Goal: Register for event/course

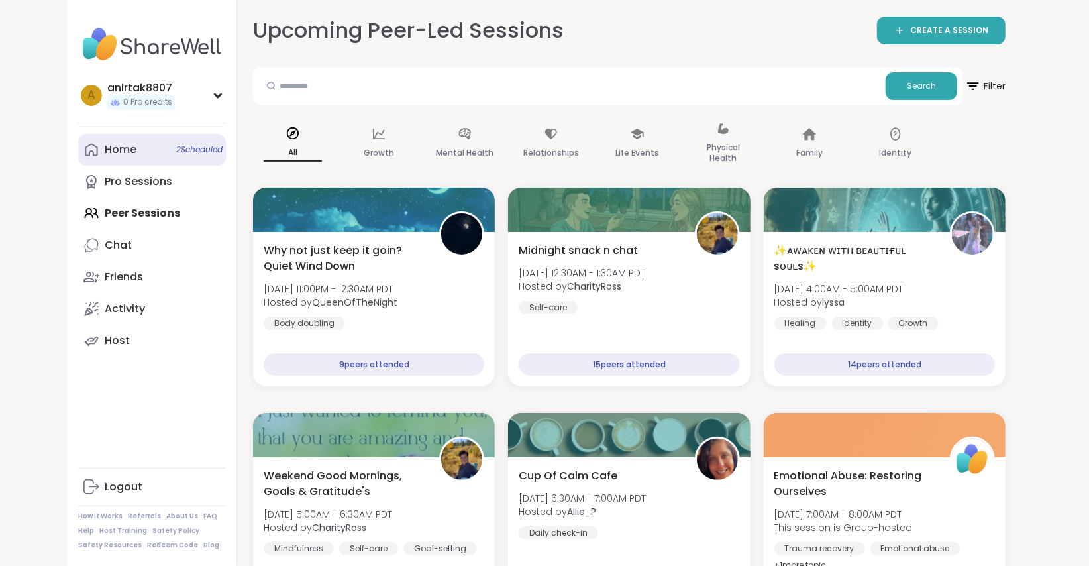
click at [137, 148] on link "Home 2 Scheduled" at bounding box center [152, 150] width 148 height 32
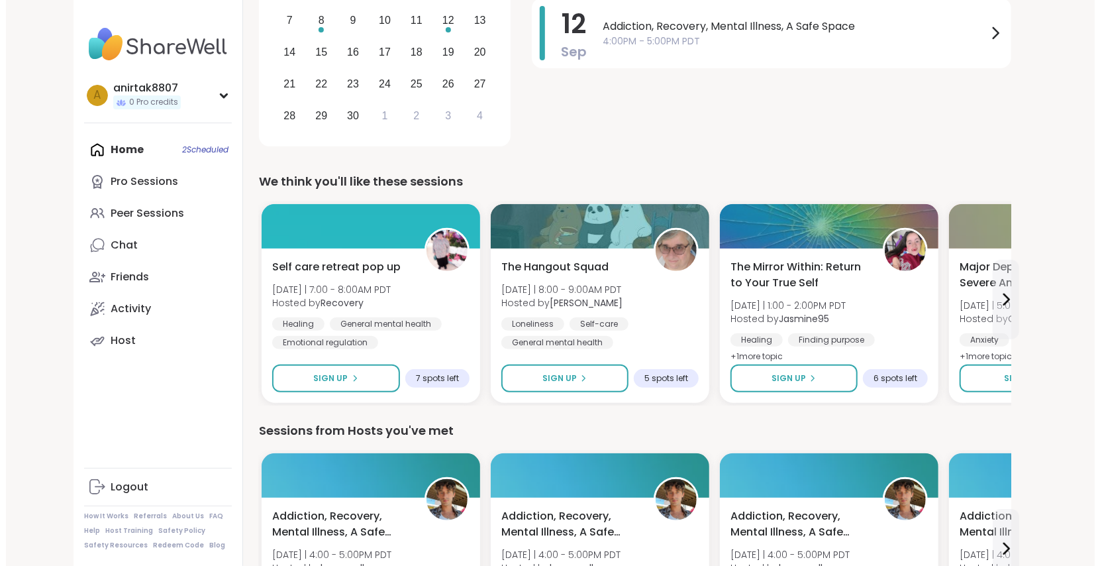
scroll to position [274, 0]
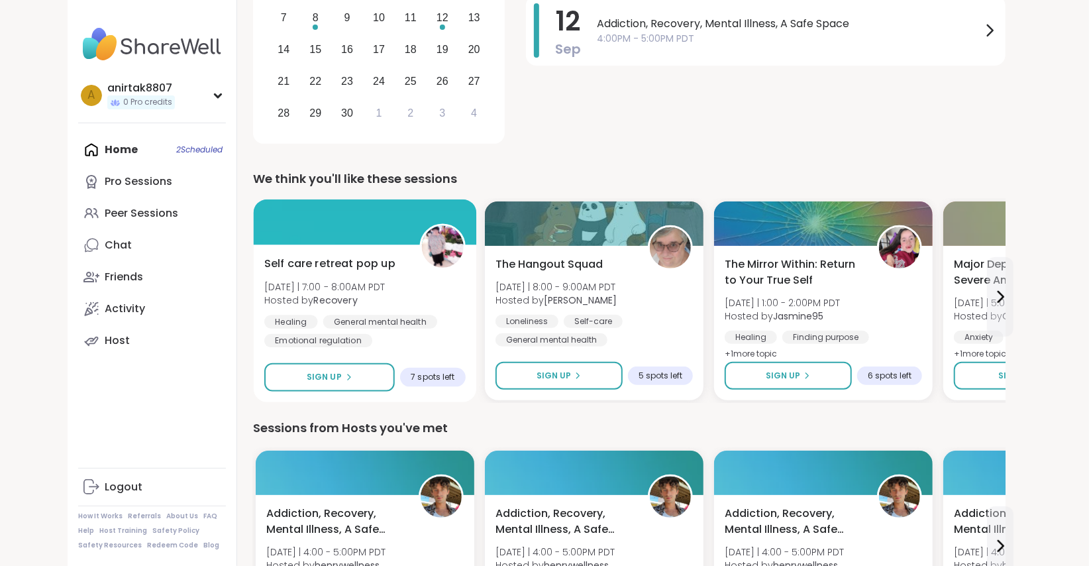
click at [358, 223] on div at bounding box center [365, 221] width 223 height 45
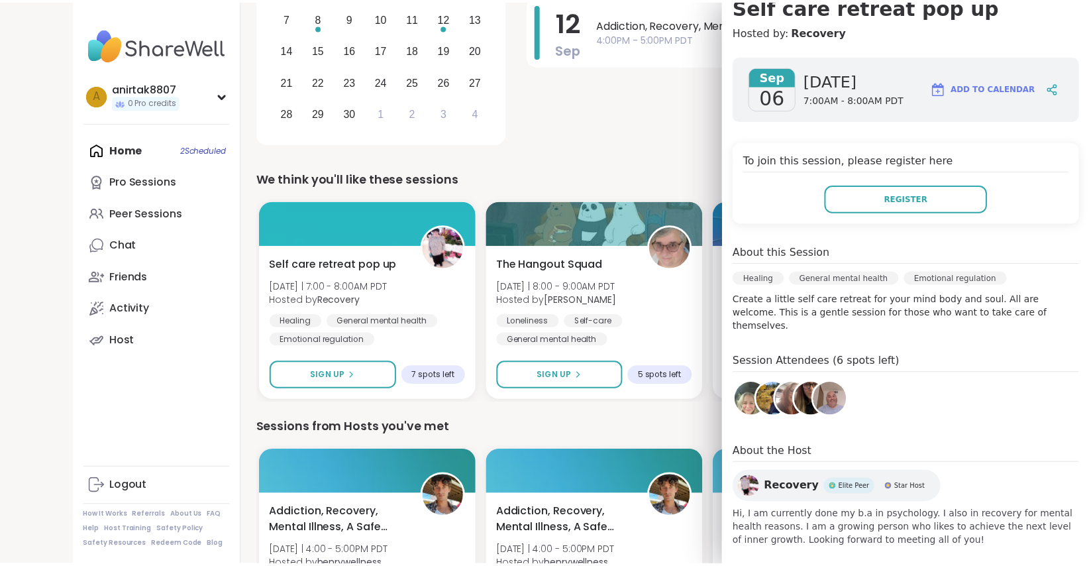
scroll to position [0, 0]
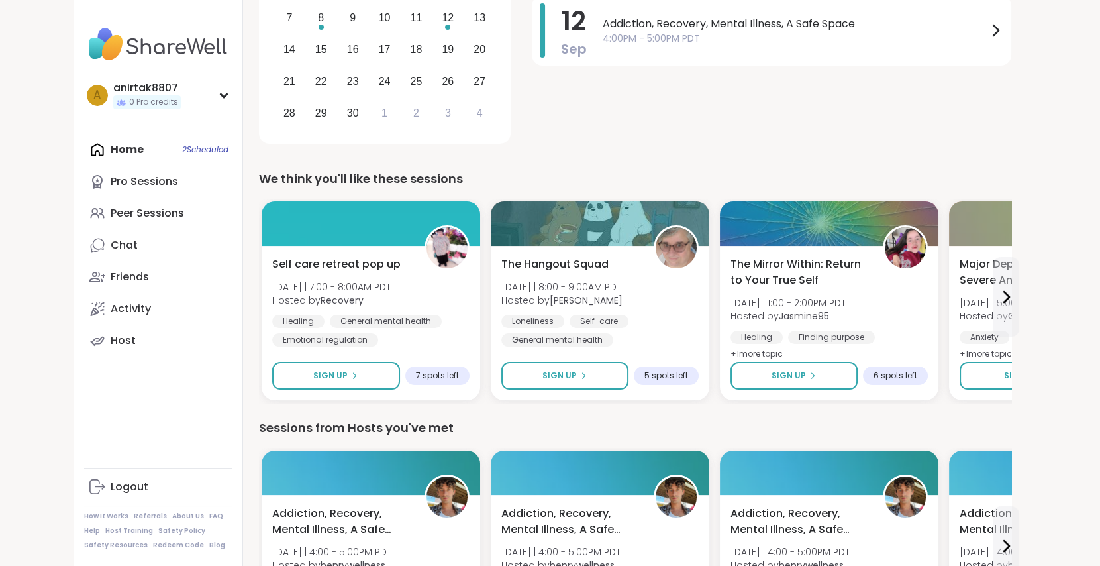
click at [599, 138] on div "[DATE] Dealing with Difficult People 10:30AM - 11:30AM PDT [DATE] Addiction, Re…" at bounding box center [772, 32] width 480 height 231
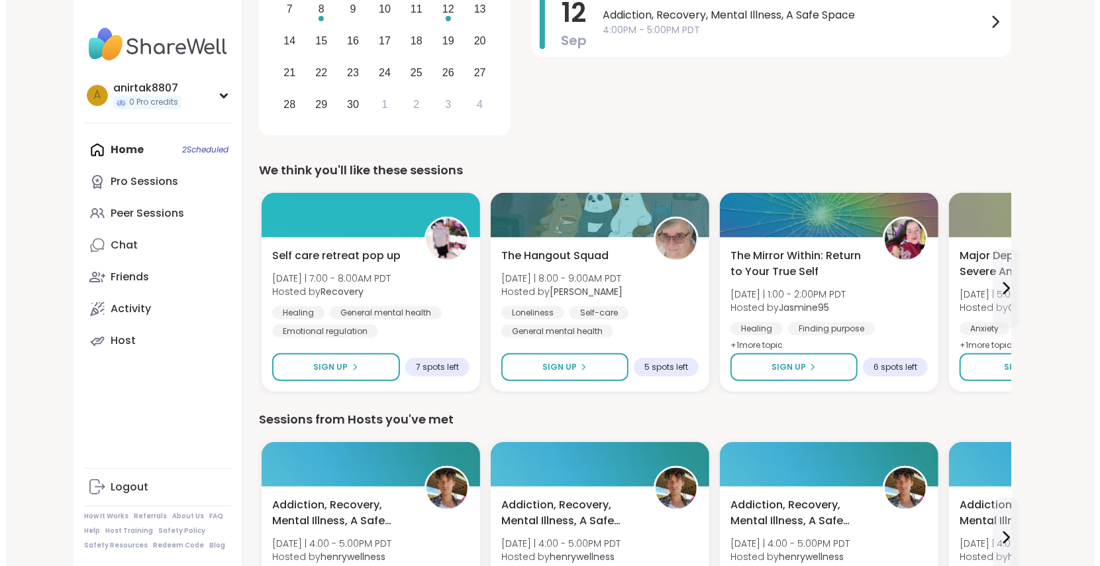
scroll to position [282, 0]
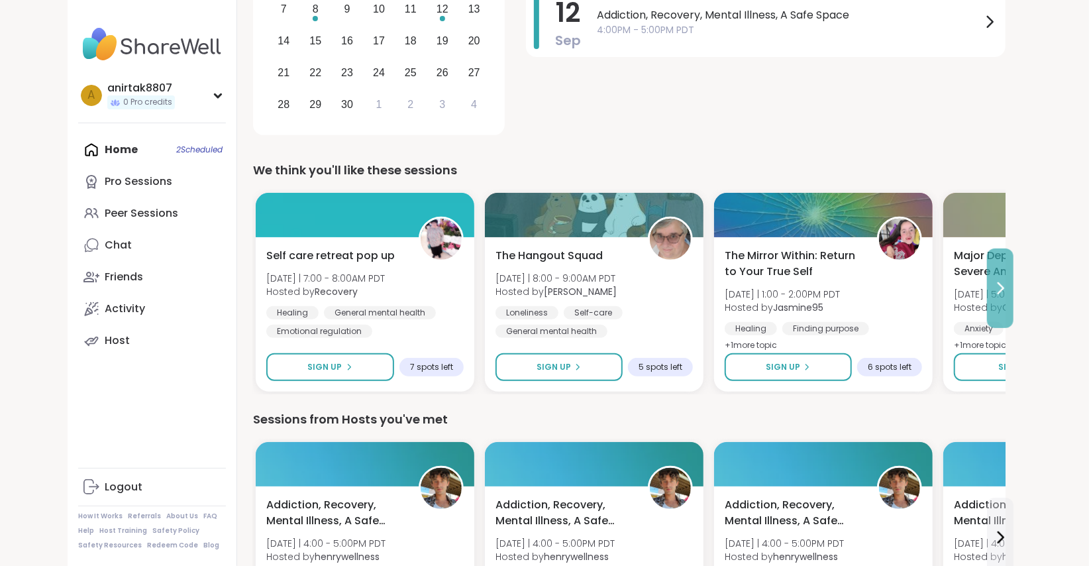
click at [997, 270] on button at bounding box center [1000, 288] width 27 height 80
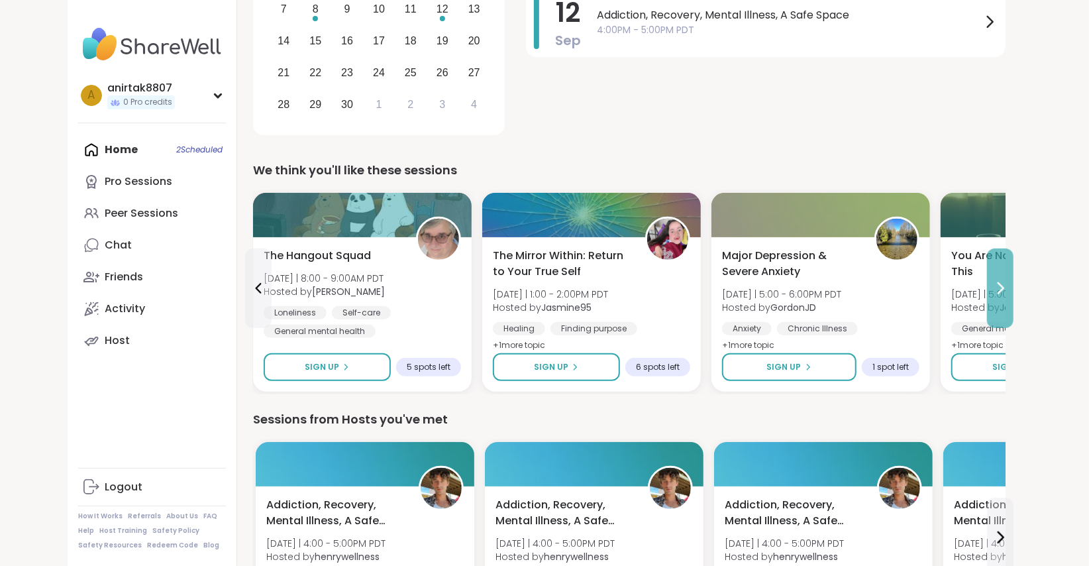
click at [997, 270] on button at bounding box center [1000, 288] width 27 height 80
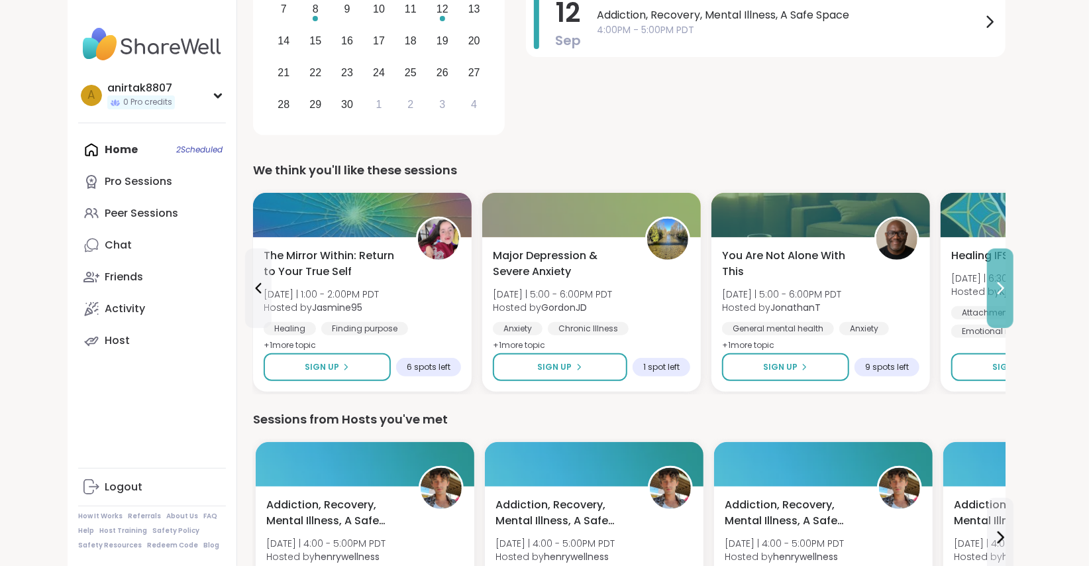
click at [997, 270] on button at bounding box center [1000, 288] width 27 height 80
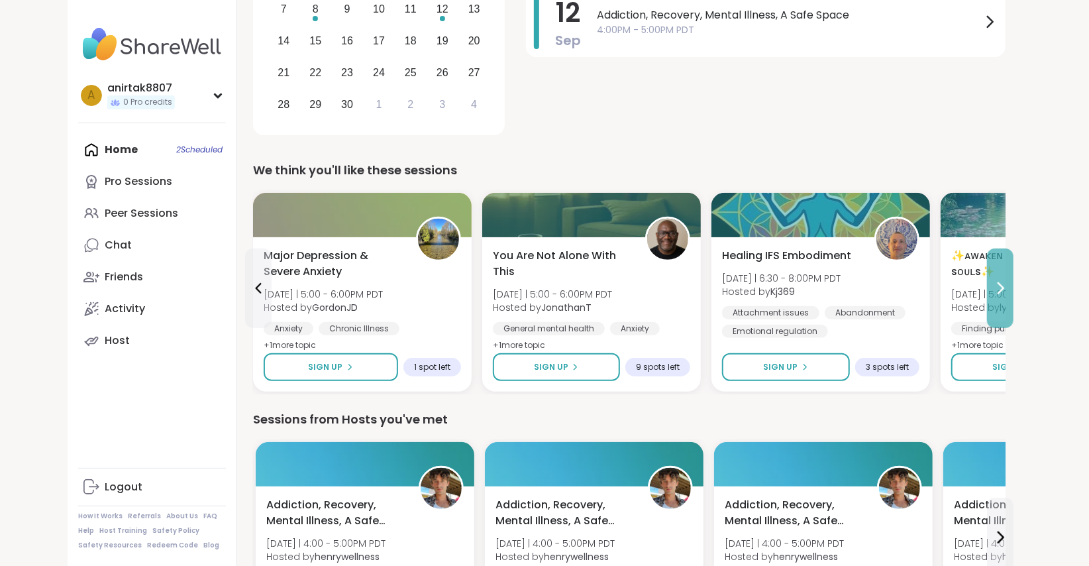
click at [997, 270] on button at bounding box center [1000, 288] width 27 height 80
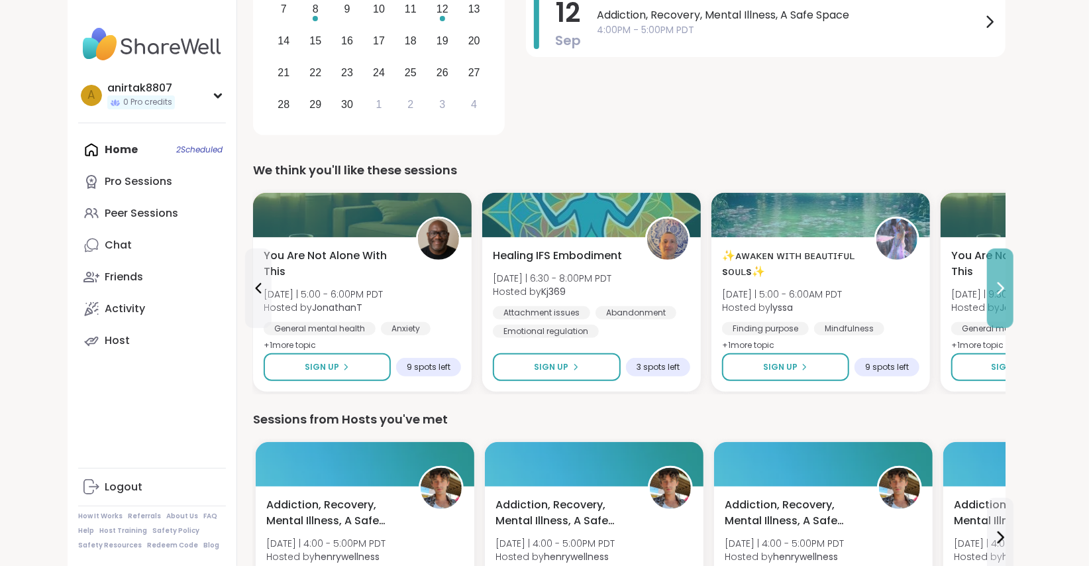
click at [997, 270] on button at bounding box center [1000, 288] width 27 height 80
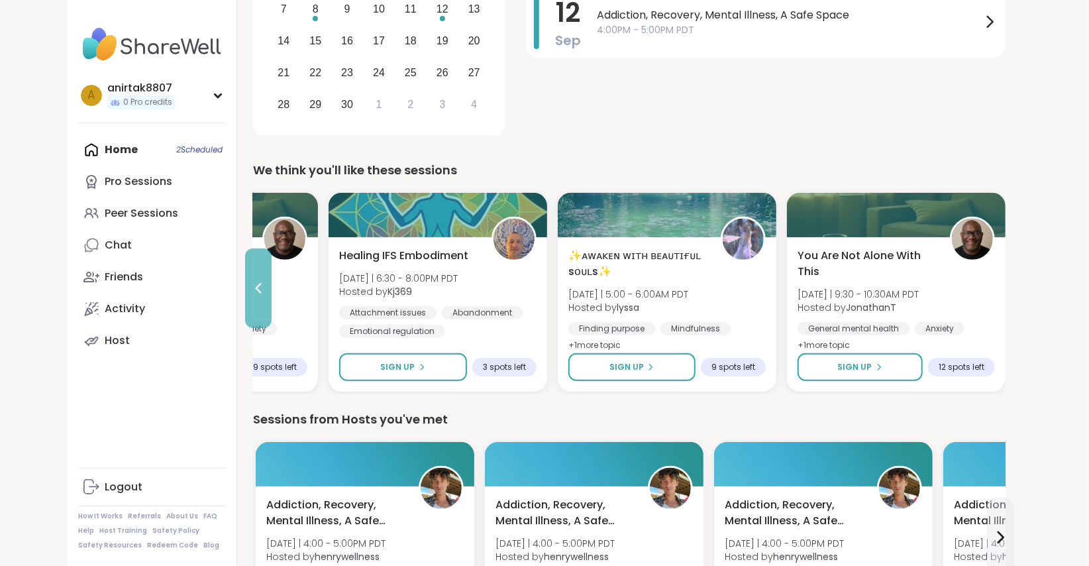
click at [256, 290] on icon at bounding box center [258, 288] width 16 height 16
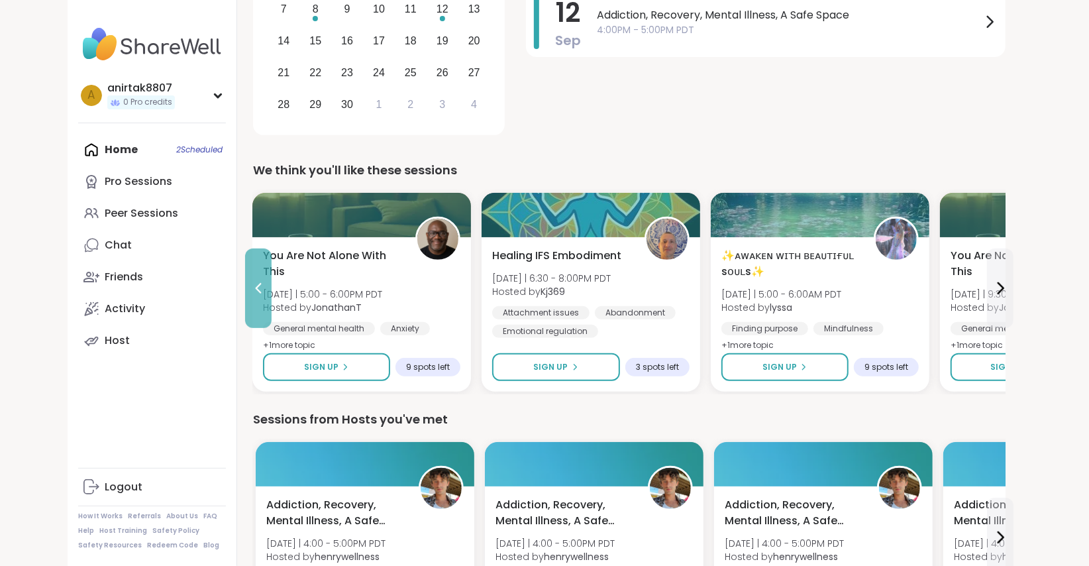
click at [256, 290] on icon at bounding box center [258, 288] width 16 height 16
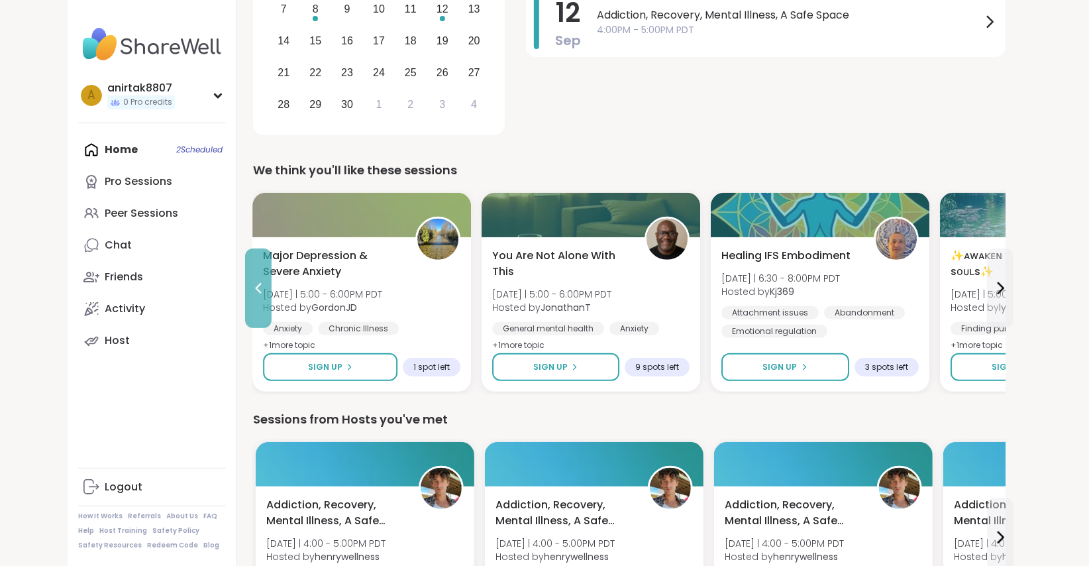
click at [256, 290] on icon at bounding box center [258, 288] width 16 height 16
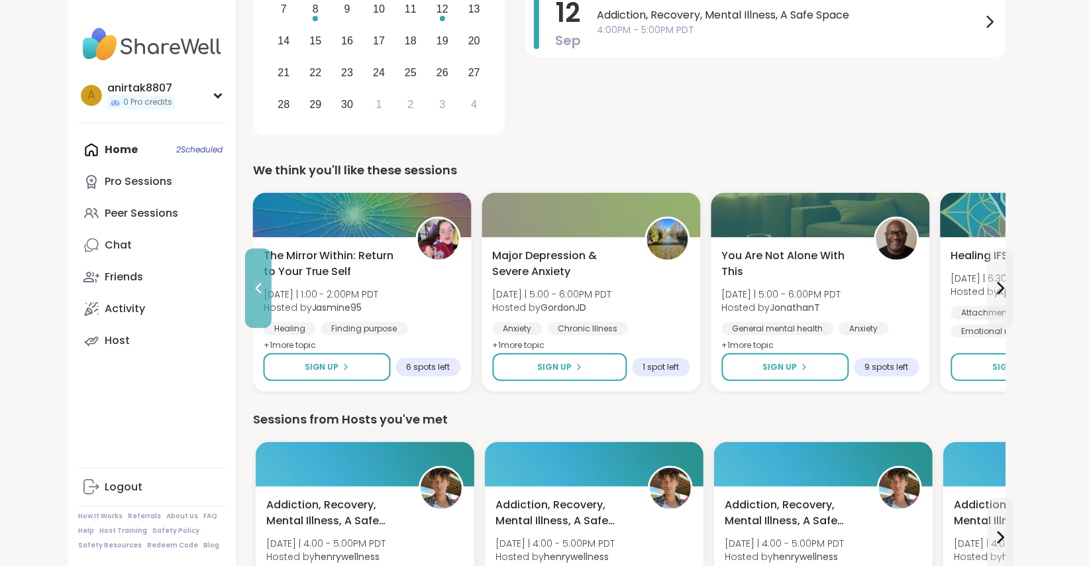
click at [256, 290] on icon at bounding box center [258, 288] width 16 height 16
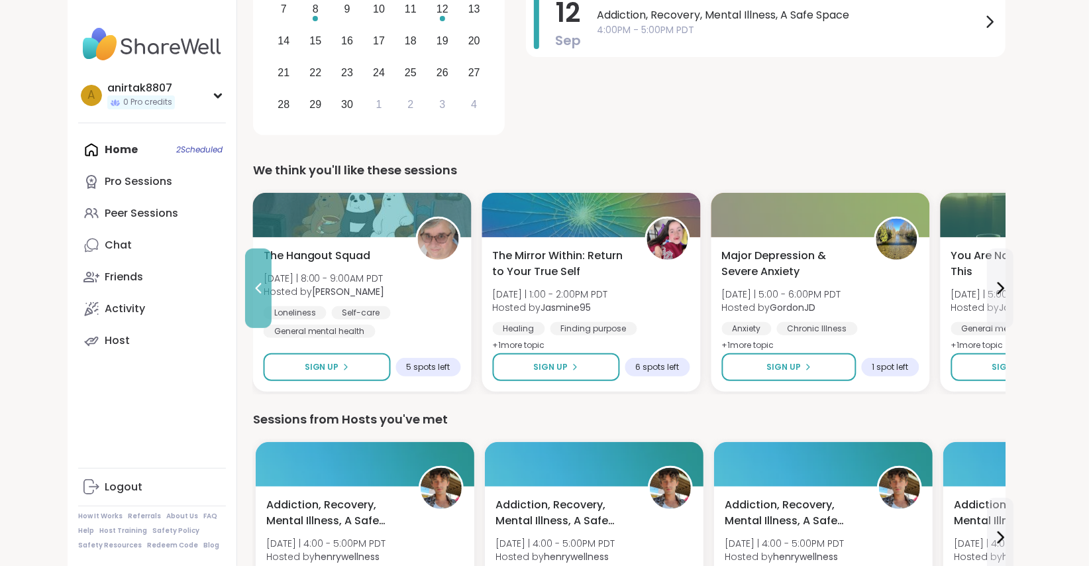
click at [256, 290] on icon at bounding box center [258, 288] width 16 height 16
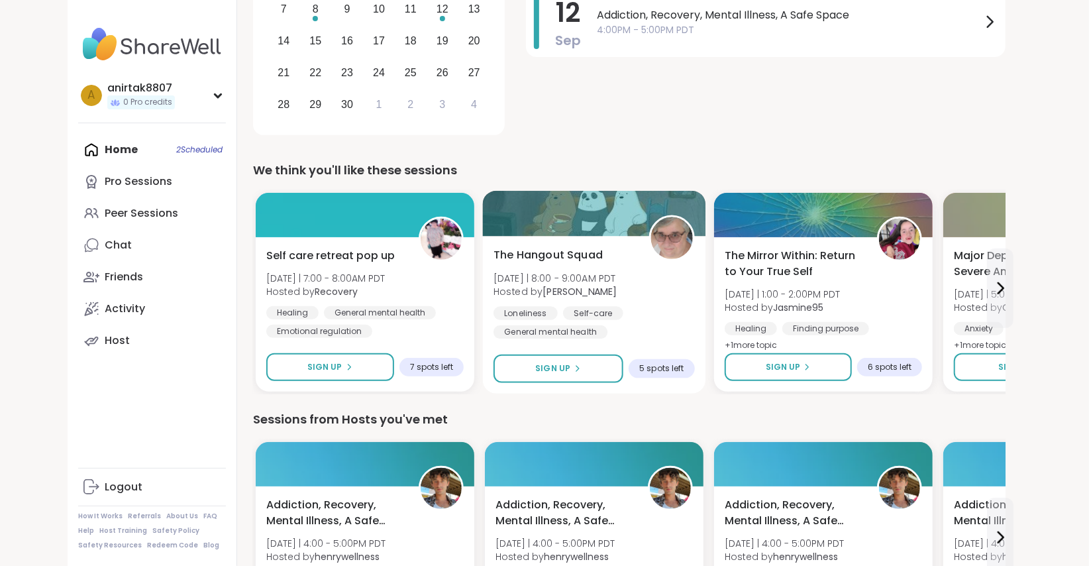
click at [590, 208] on div at bounding box center [594, 213] width 223 height 45
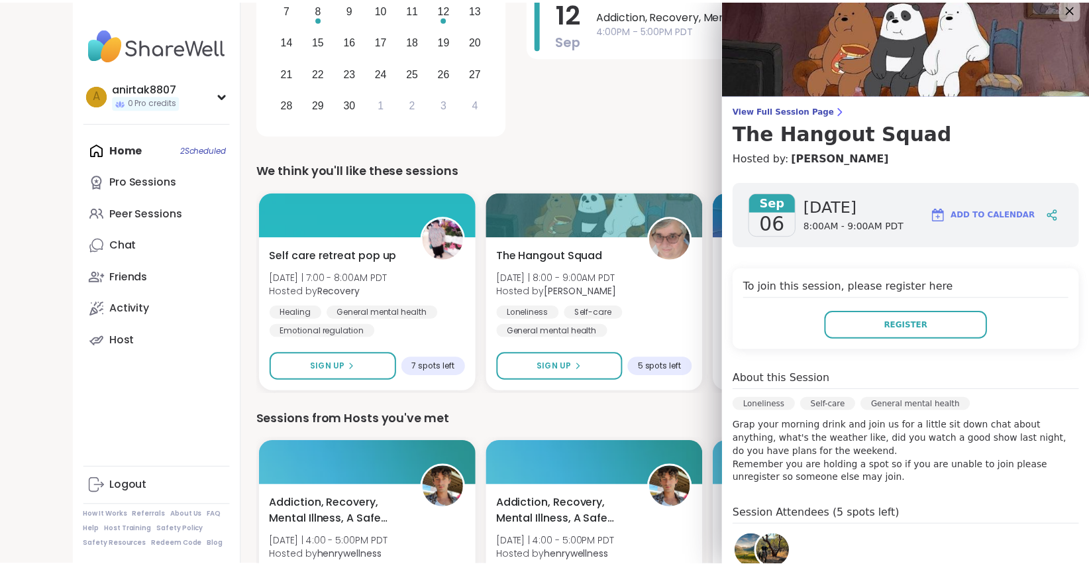
scroll to position [0, 0]
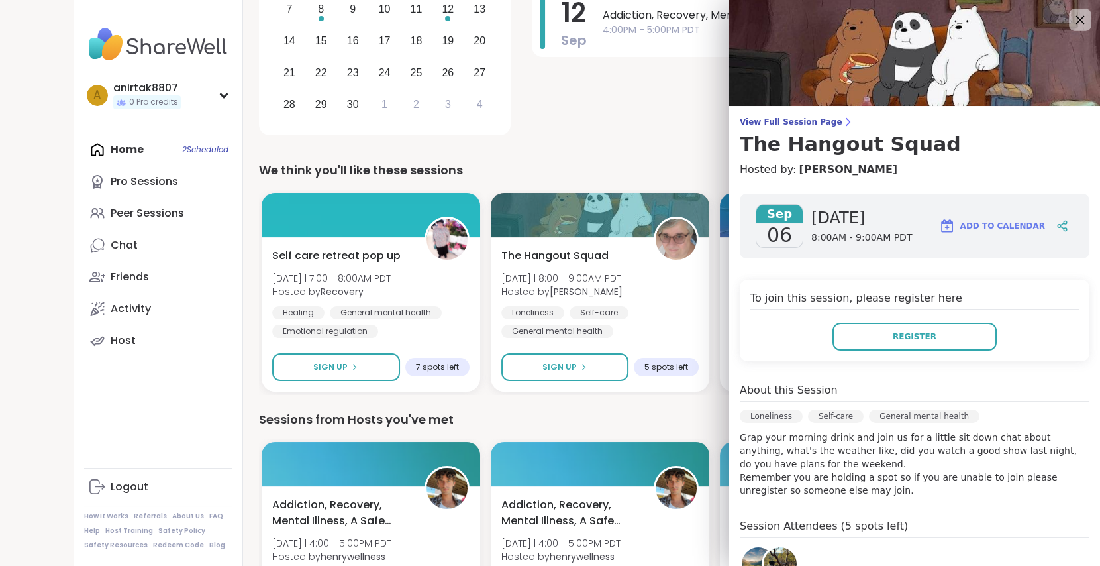
click at [1072, 25] on icon at bounding box center [1080, 19] width 17 height 17
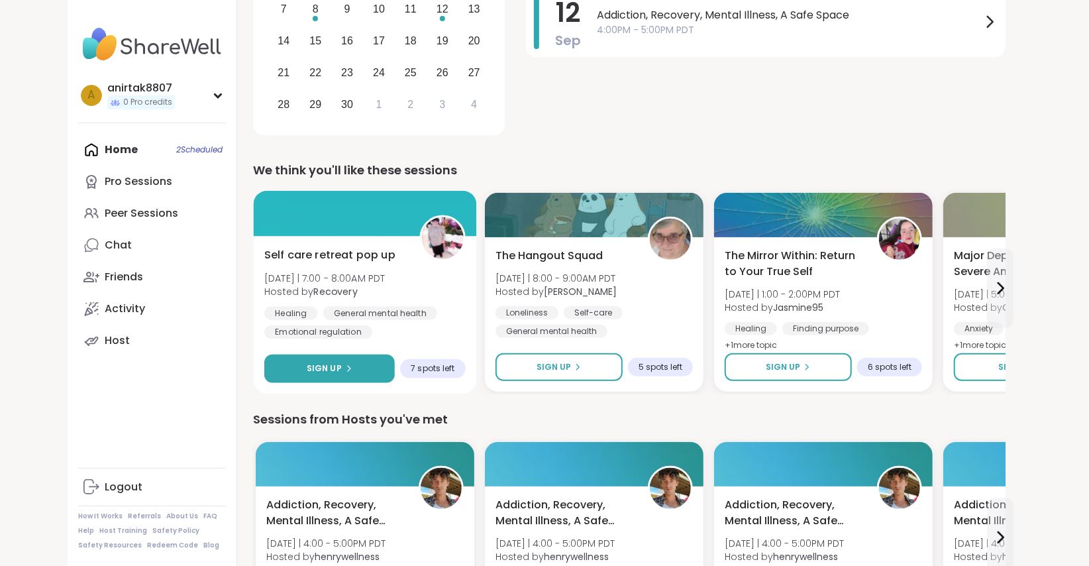
click at [337, 369] on span "Sign Up" at bounding box center [324, 368] width 35 height 12
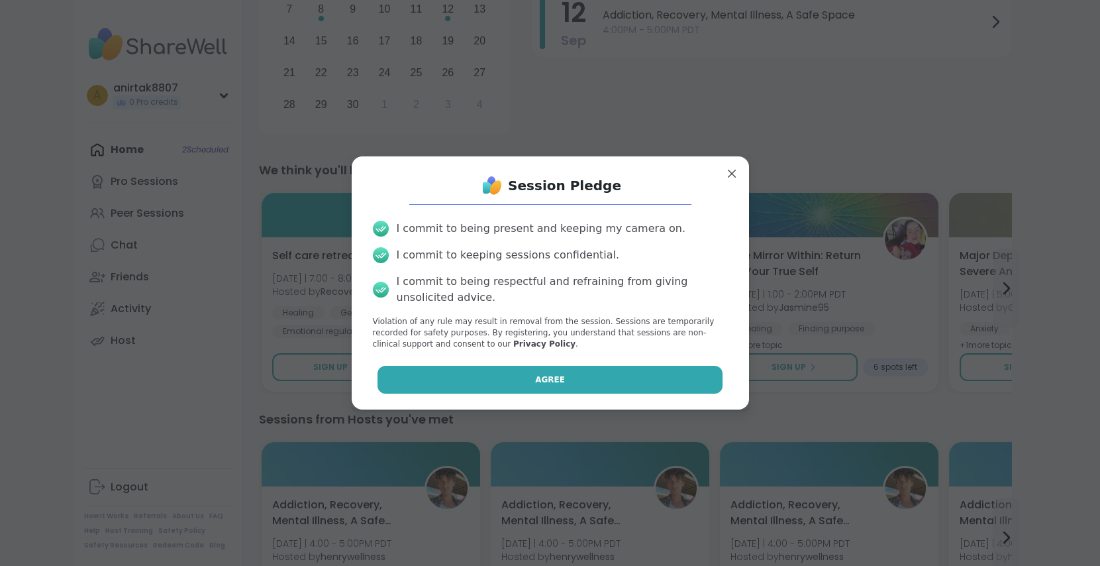
click at [568, 378] on button "Agree" at bounding box center [550, 380] width 345 height 28
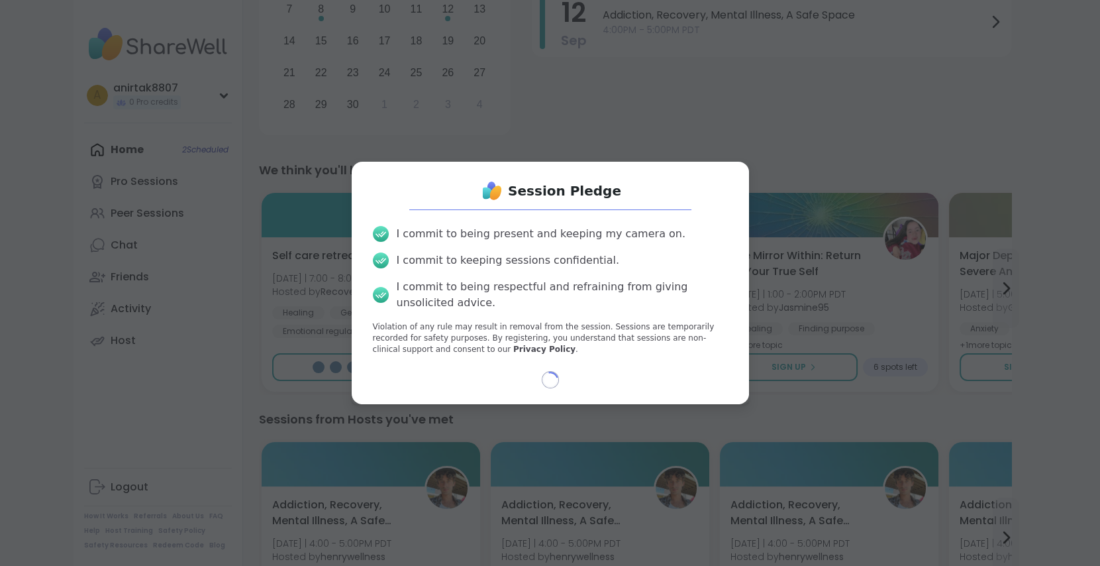
select select "**"
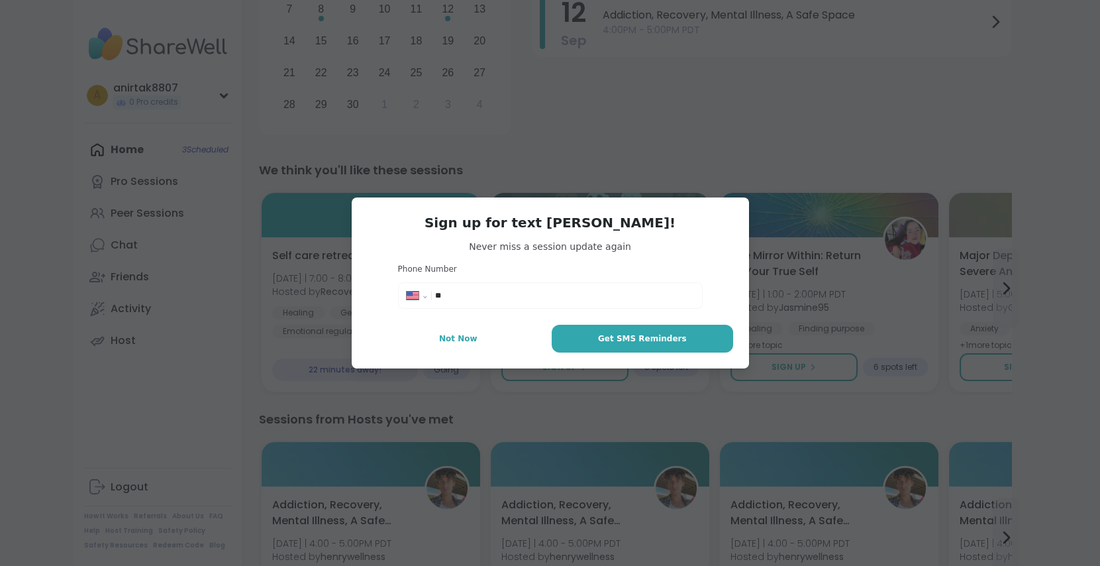
click at [553, 294] on input "**" at bounding box center [564, 295] width 259 height 13
type input "**********"
select select "**"
type input "**********"
click at [596, 341] on button "Get SMS Reminders" at bounding box center [642, 339] width 181 height 28
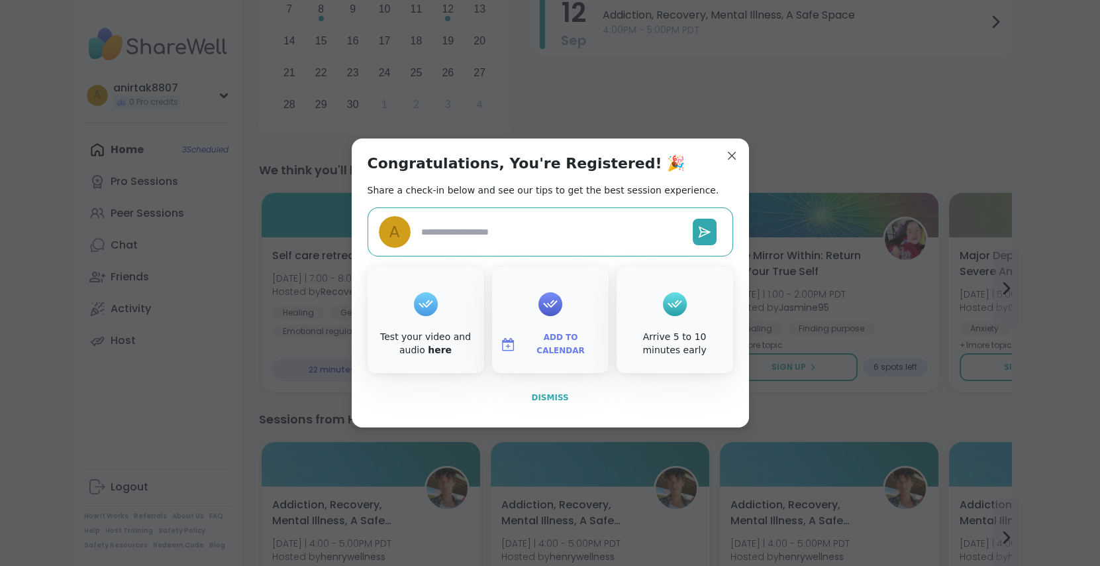
click at [553, 398] on span "Dismiss" at bounding box center [549, 397] width 37 height 9
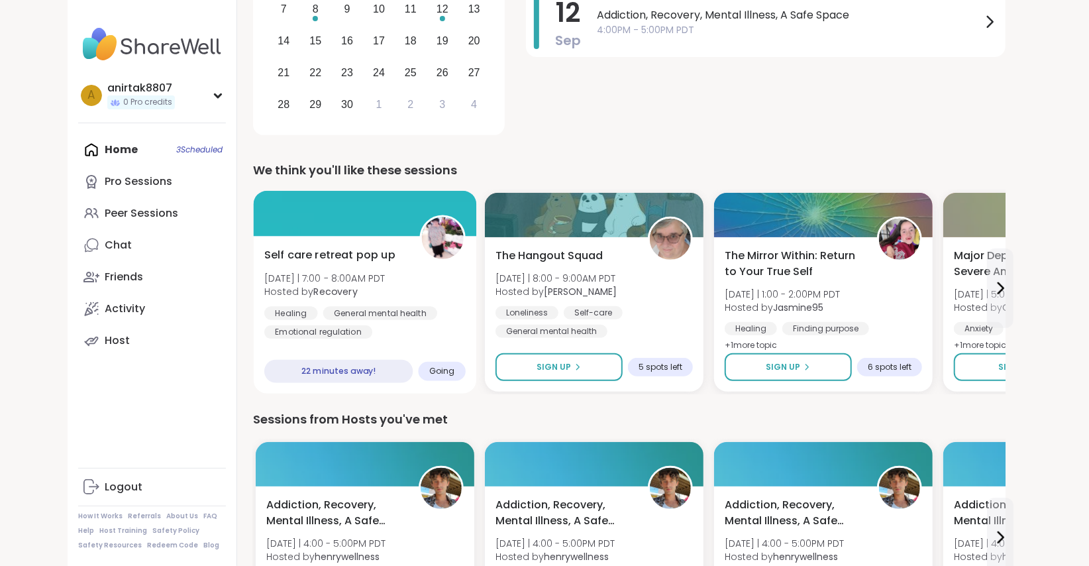
click at [397, 288] on div "Self care retreat pop up [DATE] | 7:00 - 8:00AM PDT Hosted by Recovery Healing …" at bounding box center [364, 293] width 201 height 92
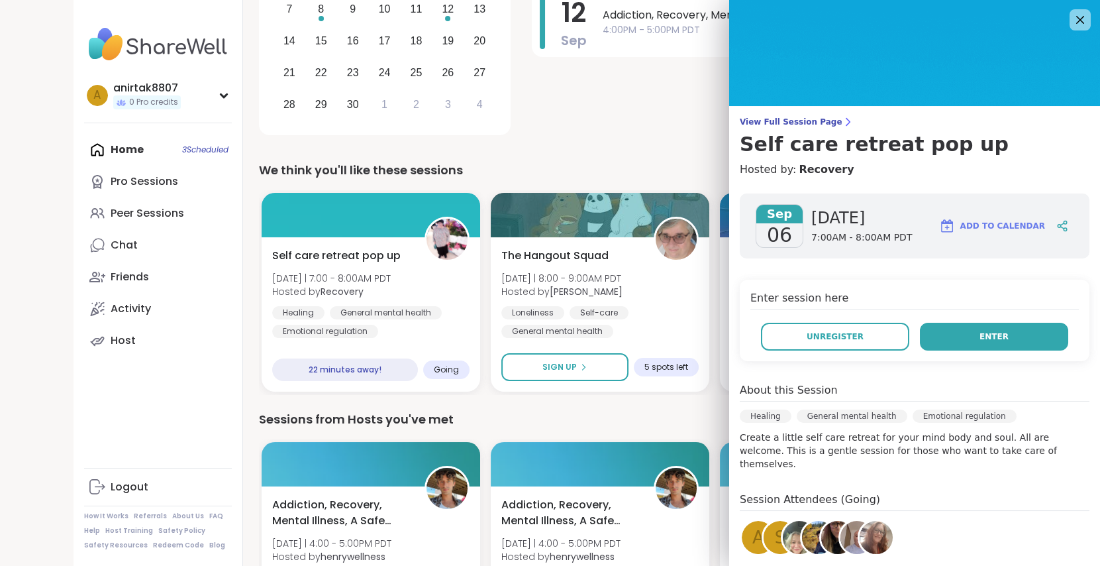
click at [972, 346] on button "Enter" at bounding box center [994, 337] width 148 height 28
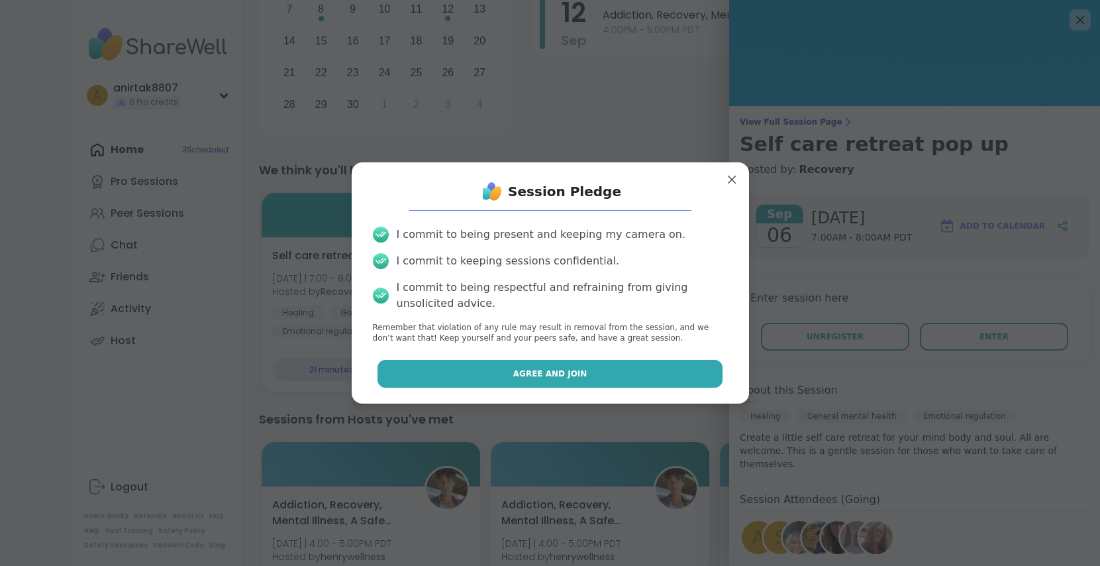
click at [658, 374] on button "Agree and Join" at bounding box center [550, 374] width 345 height 28
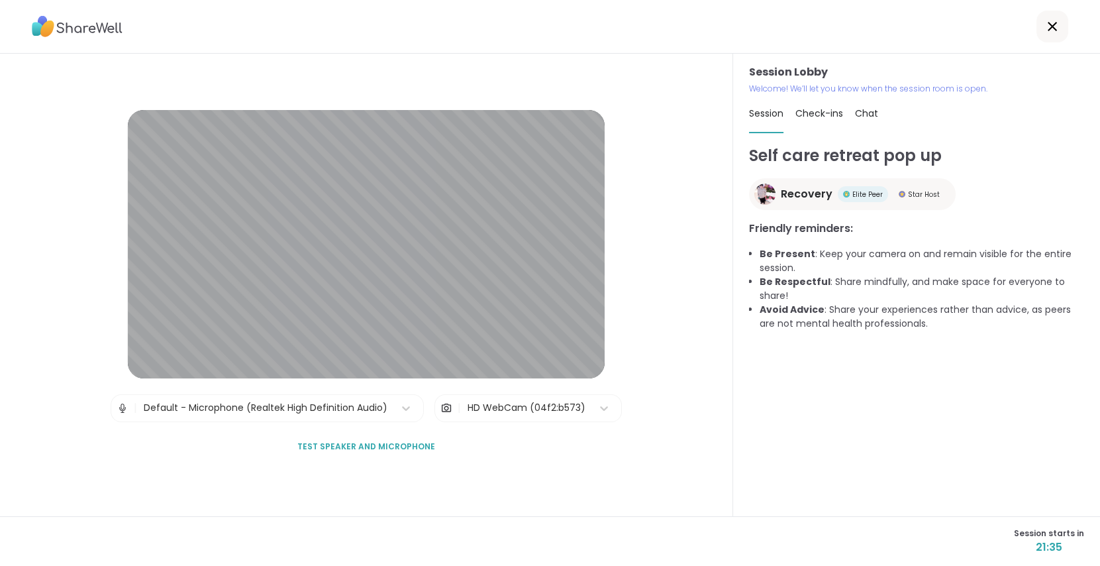
click at [869, 117] on span "Chat" at bounding box center [866, 113] width 23 height 13
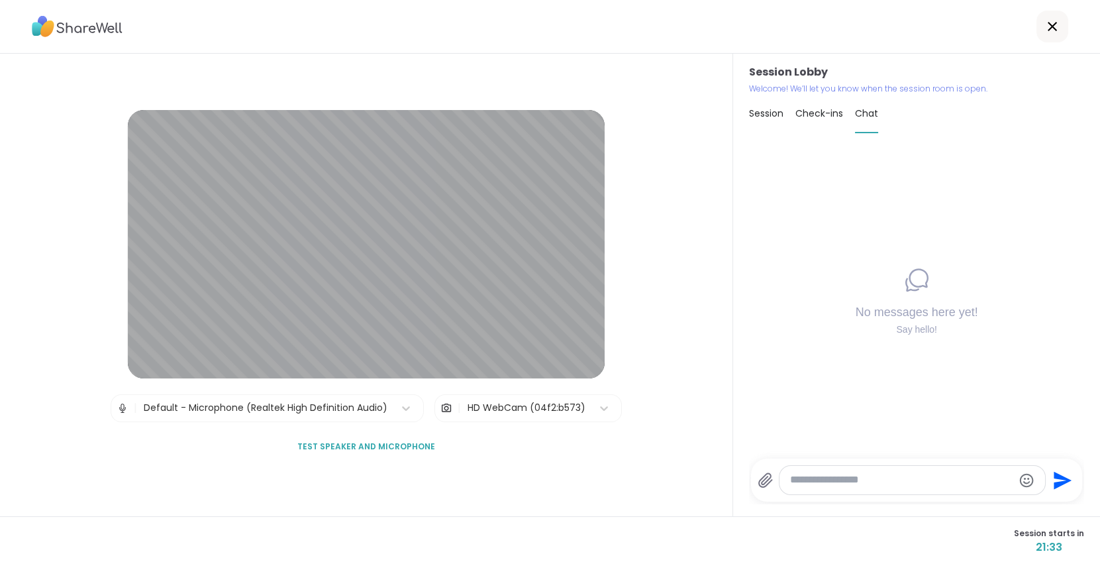
click at [814, 111] on span "Check-ins" at bounding box center [820, 113] width 48 height 13
type textarea "*"
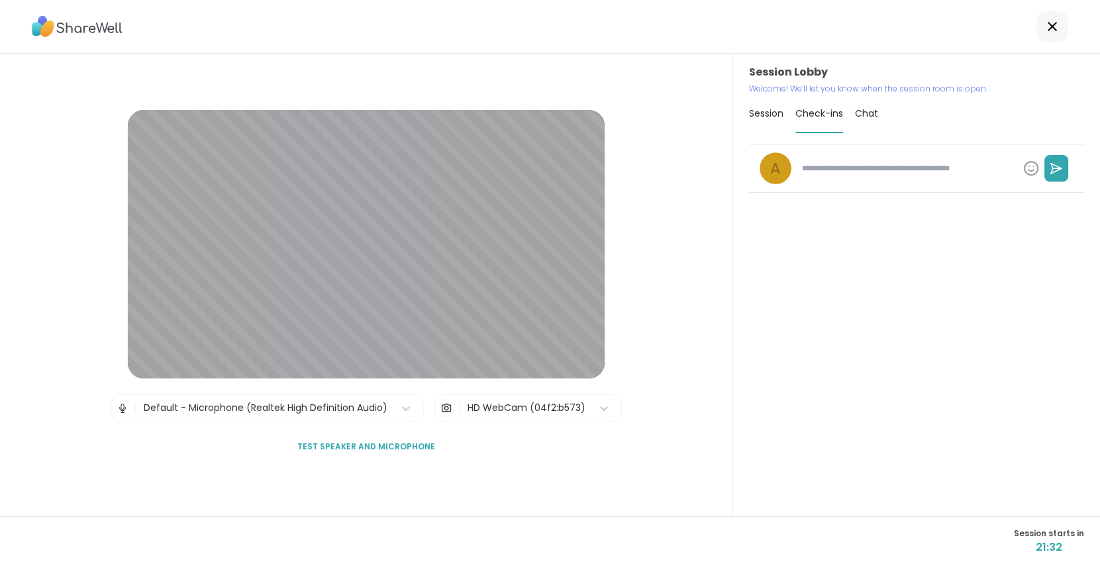
click at [754, 112] on span "Session" at bounding box center [766, 113] width 34 height 13
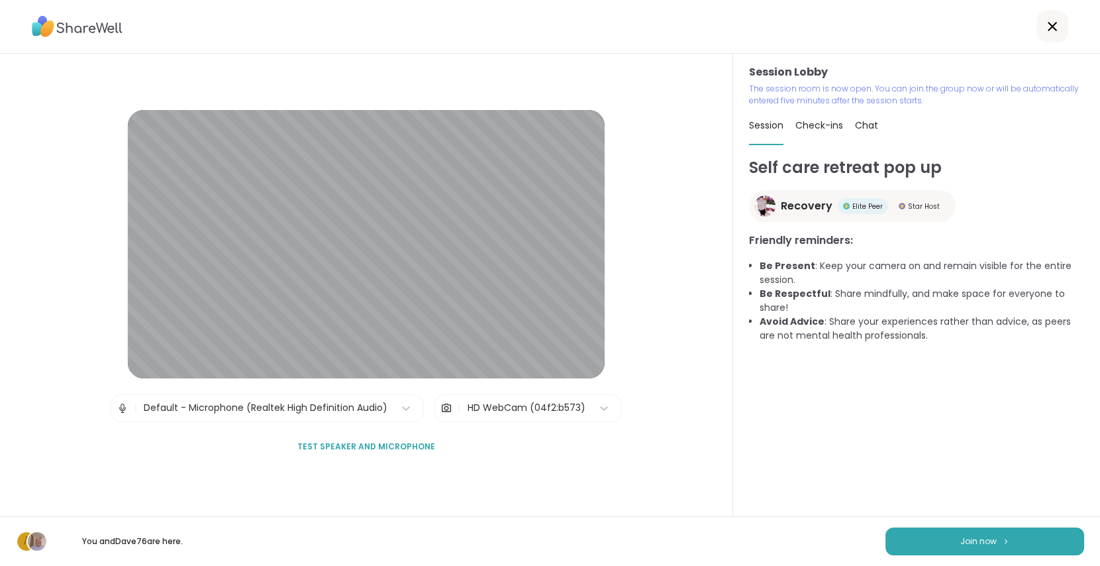
click at [952, 414] on div "Self care retreat pop up Recovery Elite Peer Star Host Friendly reminders: Be P…" at bounding box center [916, 336] width 335 height 360
click at [967, 539] on span "Join now" at bounding box center [979, 541] width 36 height 12
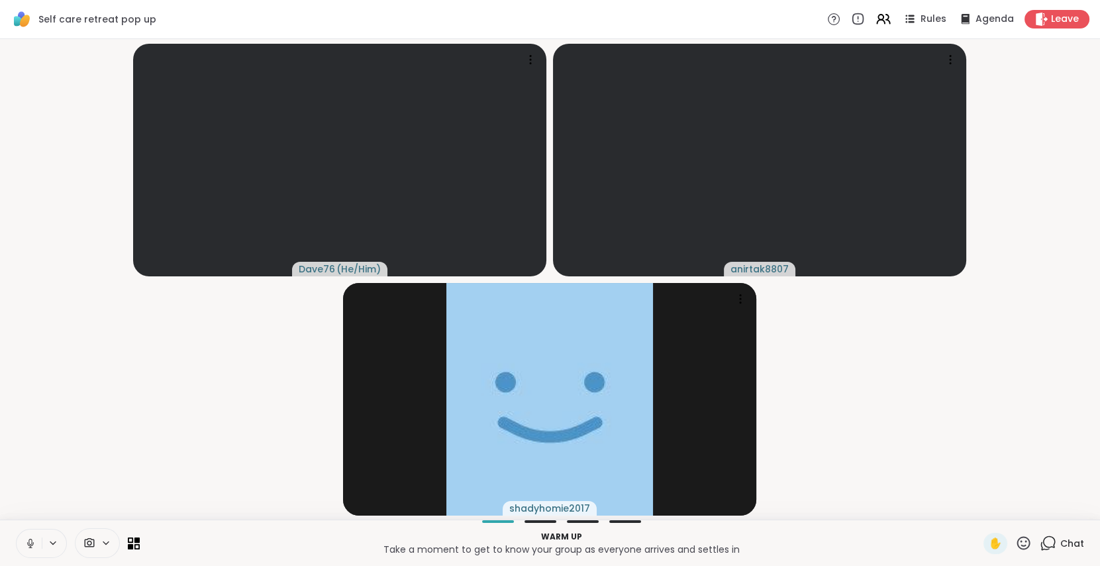
click at [53, 539] on icon at bounding box center [53, 542] width 11 height 11
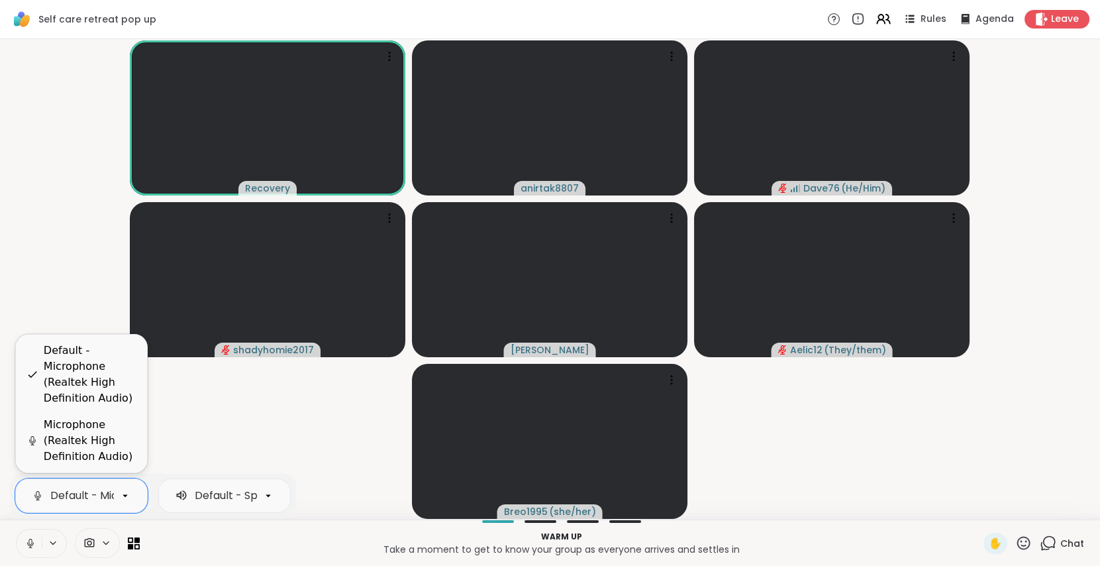
scroll to position [0, 191]
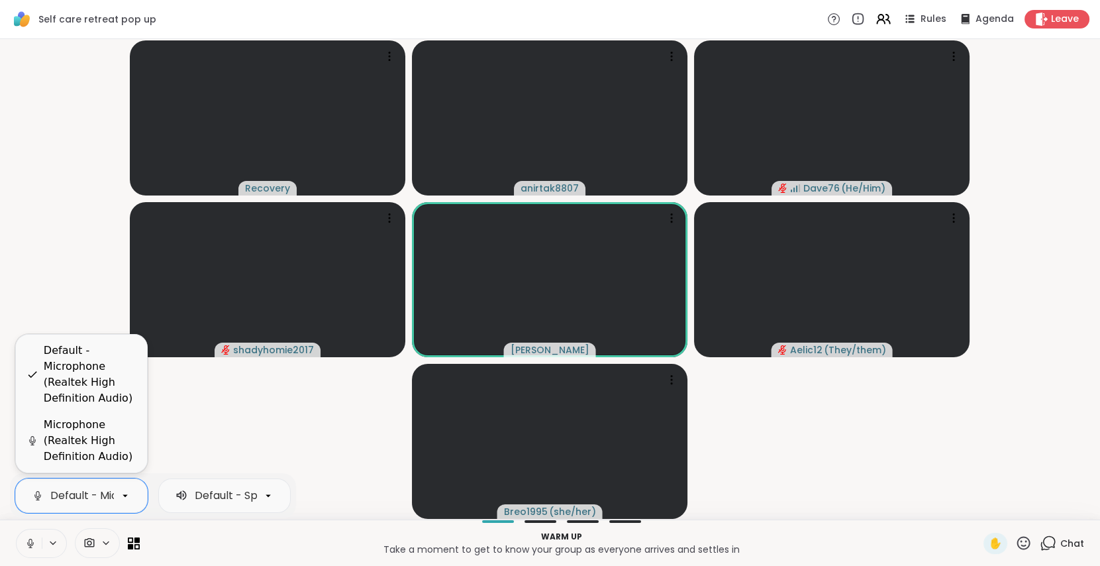
click at [33, 538] on icon at bounding box center [31, 543] width 12 height 12
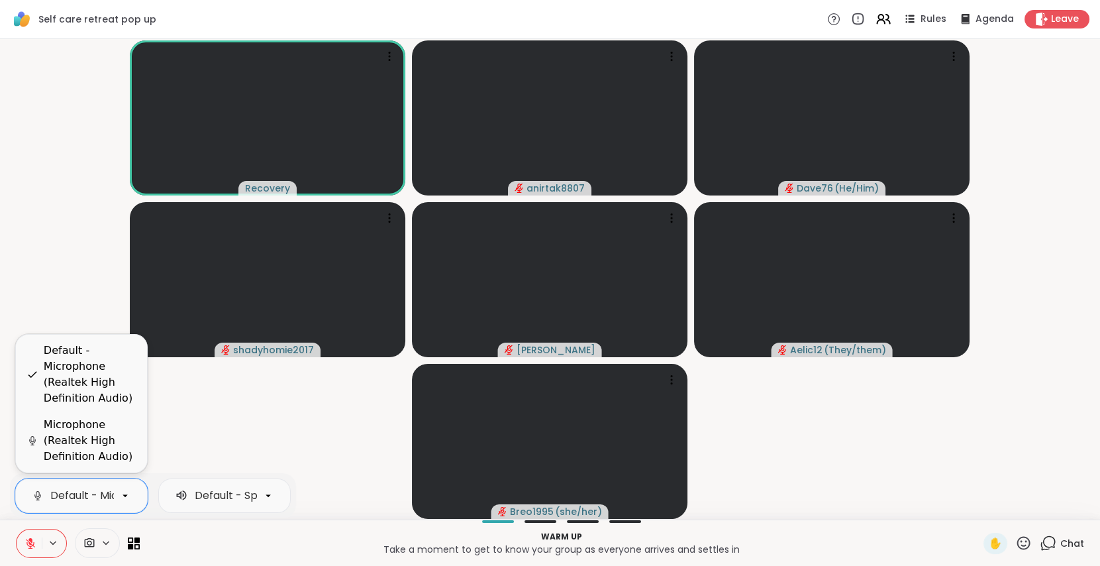
click at [36, 545] on icon at bounding box center [31, 543] width 12 height 12
click at [25, 545] on icon at bounding box center [31, 543] width 12 height 12
click at [28, 548] on icon at bounding box center [30, 543] width 9 height 9
click at [28, 548] on icon at bounding box center [31, 543] width 12 height 12
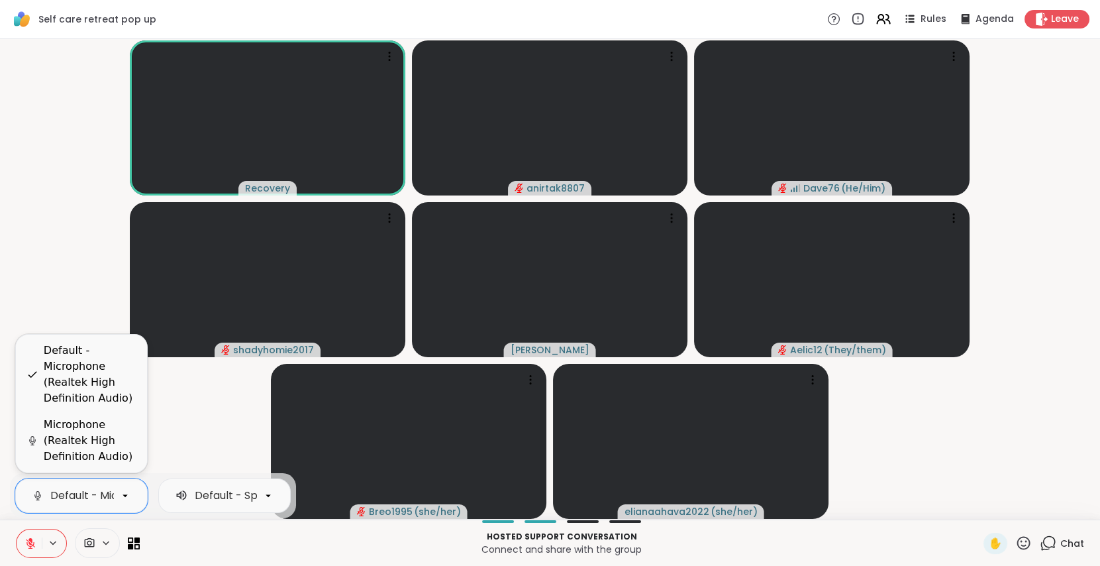
click at [36, 201] on video-player-container "Recovery anirtak8807 Dave76 ( He/Him ) shadyhomie2017 [PERSON_NAME] Aelic12 ( T…" at bounding box center [550, 279] width 1085 height 470
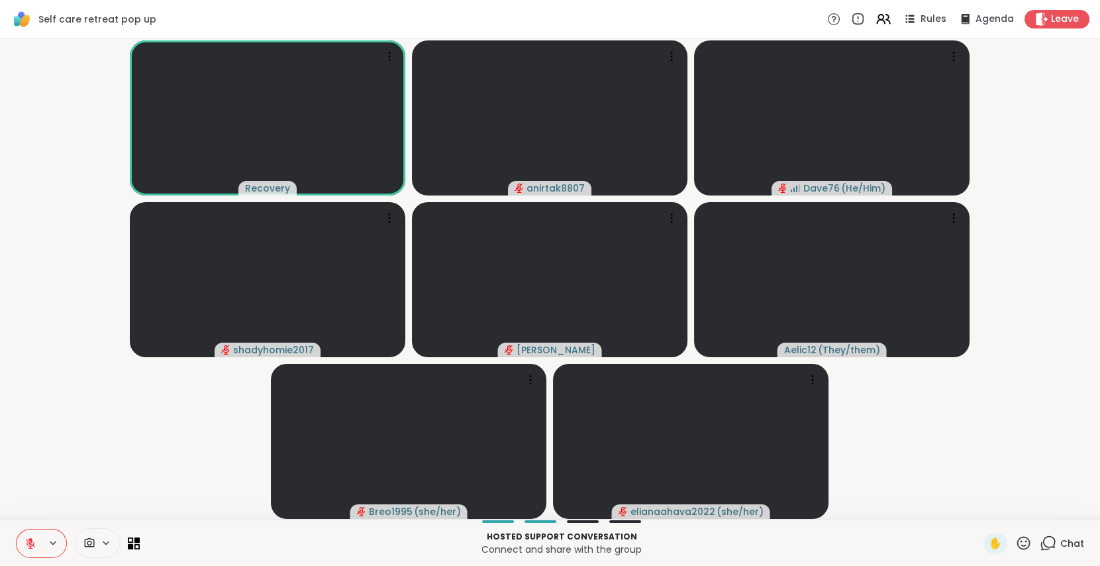
click at [1040, 544] on icon at bounding box center [1048, 543] width 17 height 17
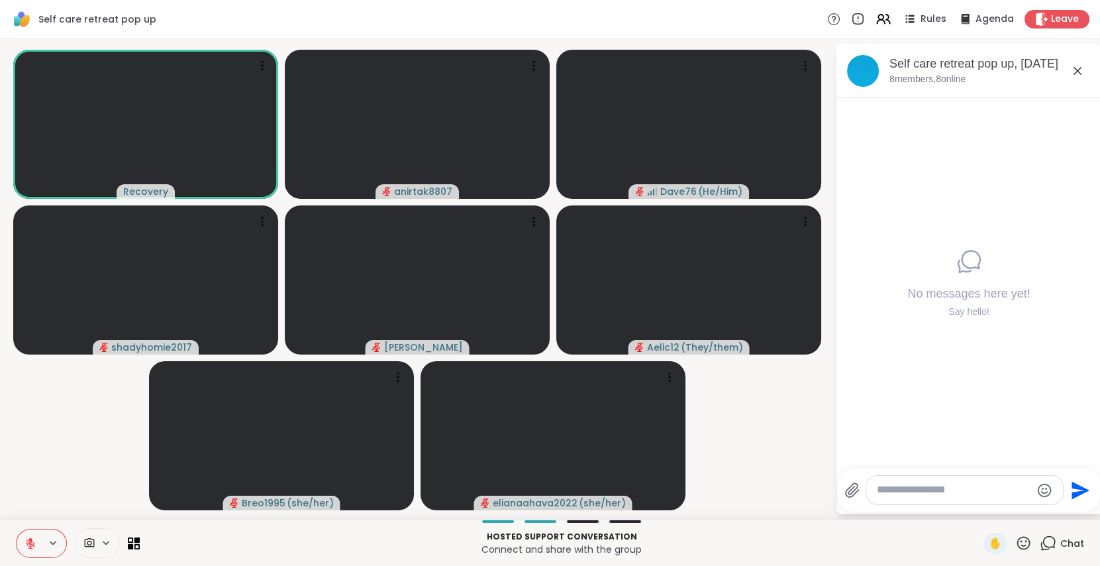
click at [38, 545] on button at bounding box center [29, 543] width 25 height 28
click at [32, 543] on icon at bounding box center [31, 543] width 12 height 12
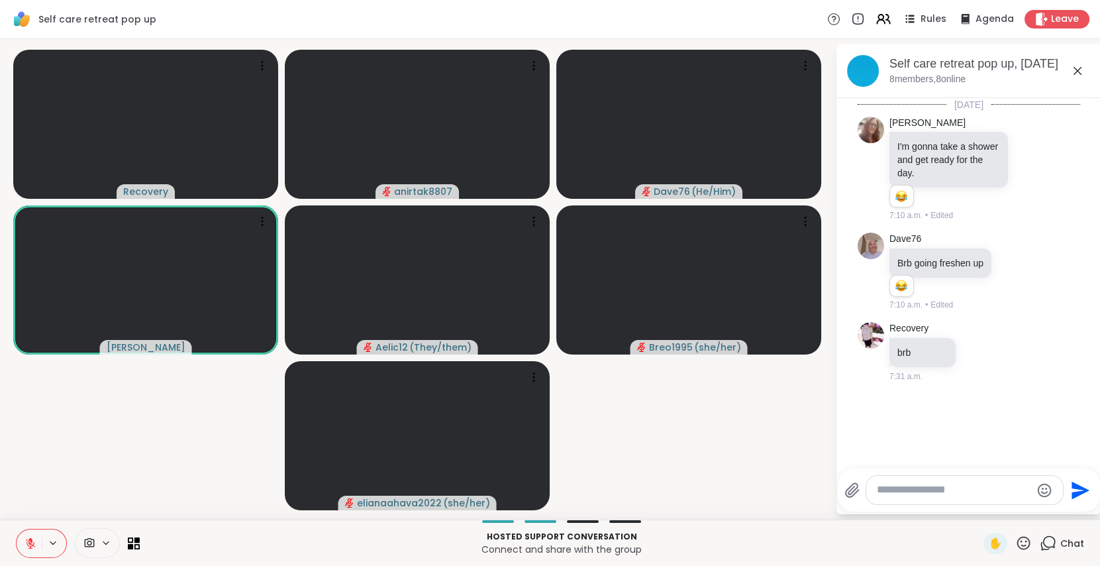
click at [1016, 543] on icon at bounding box center [1024, 543] width 17 height 17
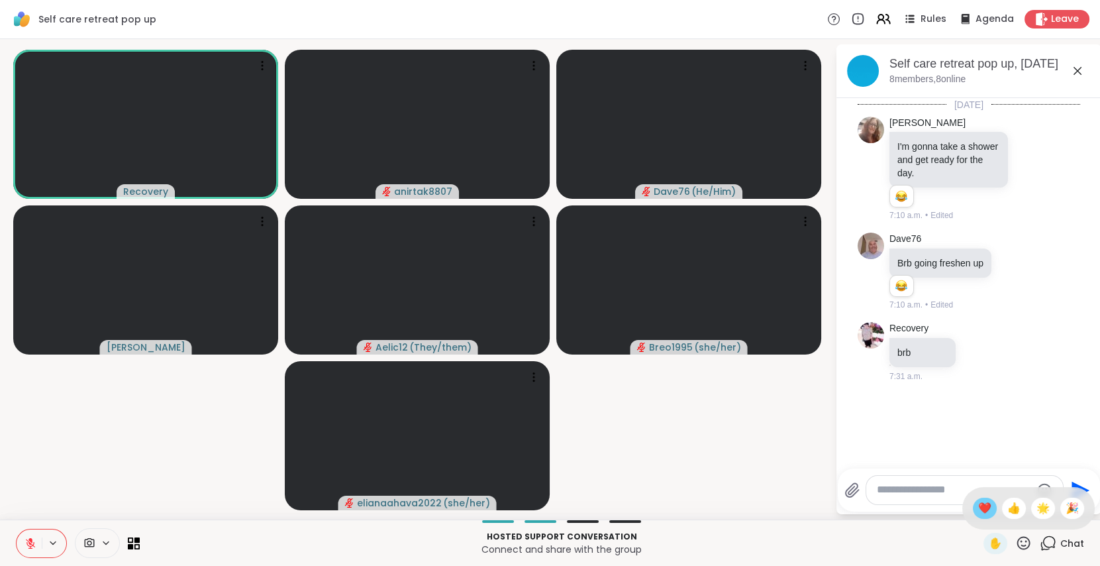
click at [979, 507] on span "❤️" at bounding box center [985, 508] width 13 height 16
click at [30, 537] on icon at bounding box center [30, 539] width 4 height 5
click at [27, 539] on icon at bounding box center [31, 543] width 12 height 12
click at [30, 539] on icon at bounding box center [30, 539] width 4 height 5
click at [30, 539] on icon at bounding box center [31, 543] width 12 height 12
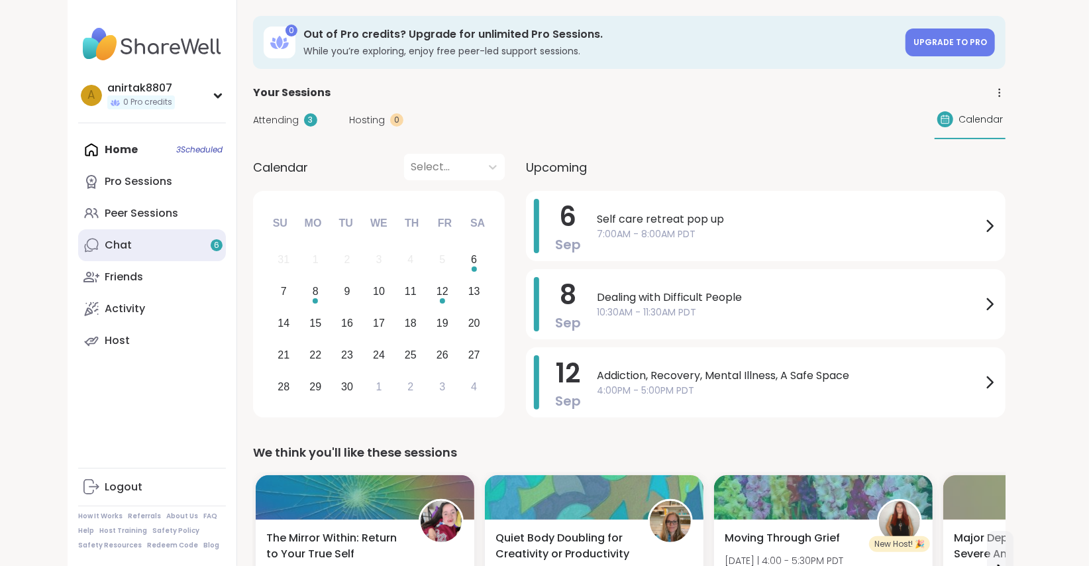
click at [208, 250] on link "Chat 6" at bounding box center [152, 245] width 148 height 32
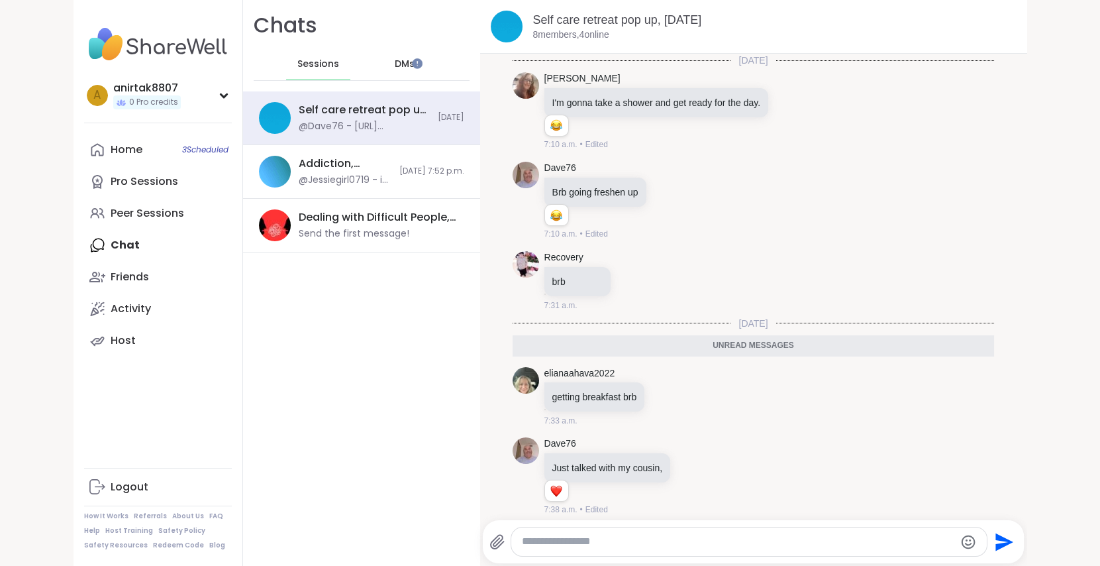
click at [399, 63] on span "DMs" at bounding box center [405, 64] width 20 height 13
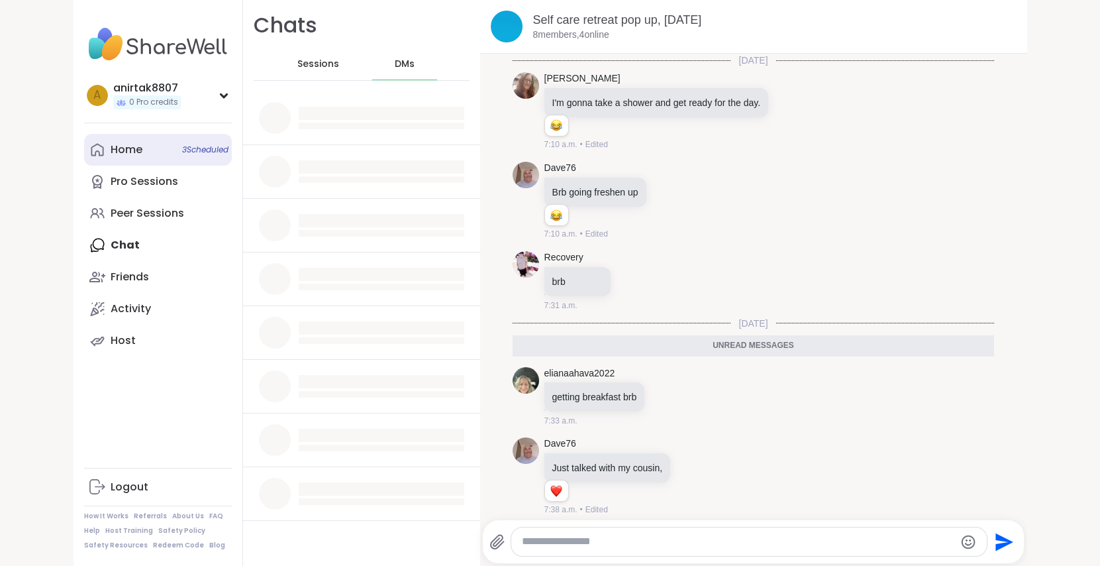
click at [125, 156] on div "Home 3 Scheduled" at bounding box center [127, 149] width 32 height 15
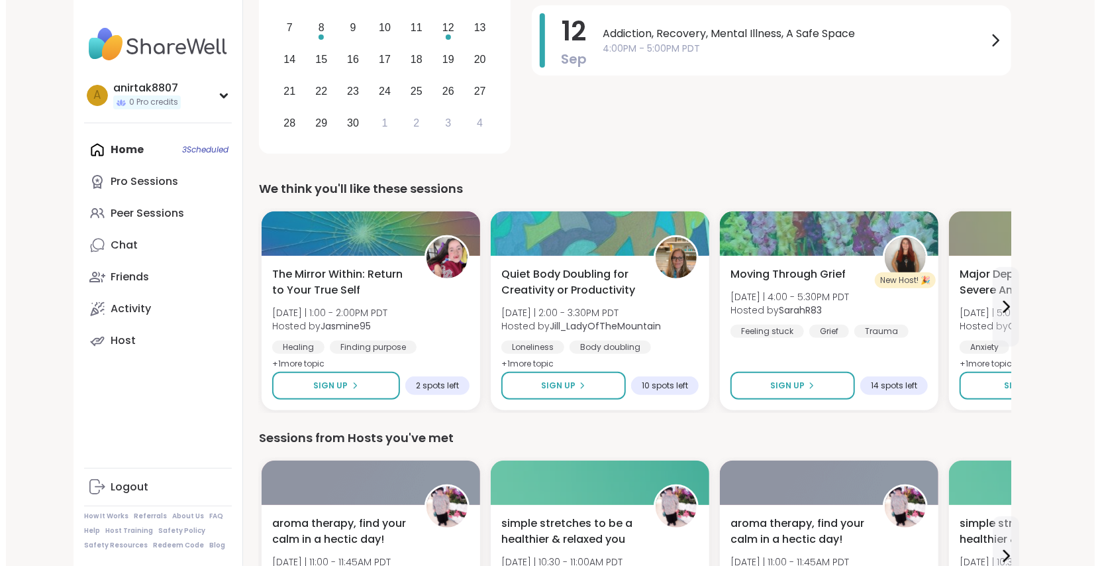
scroll to position [264, 0]
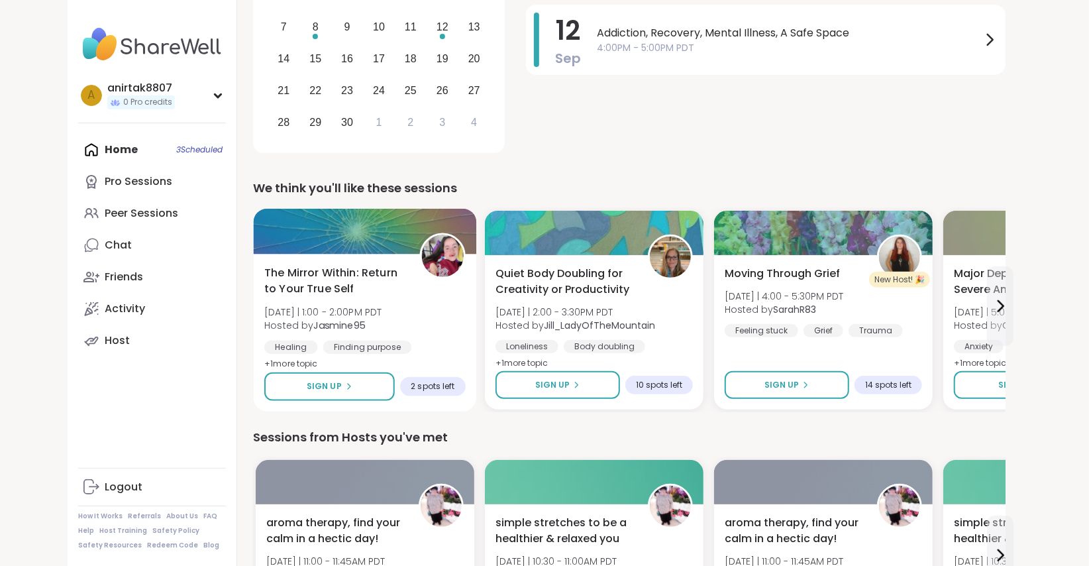
click at [433, 304] on div "The Mirror Within: Return to Your True Self Sat 9/6 | 1:00 - 2:00PM PDT Hosted …" at bounding box center [364, 319] width 201 height 108
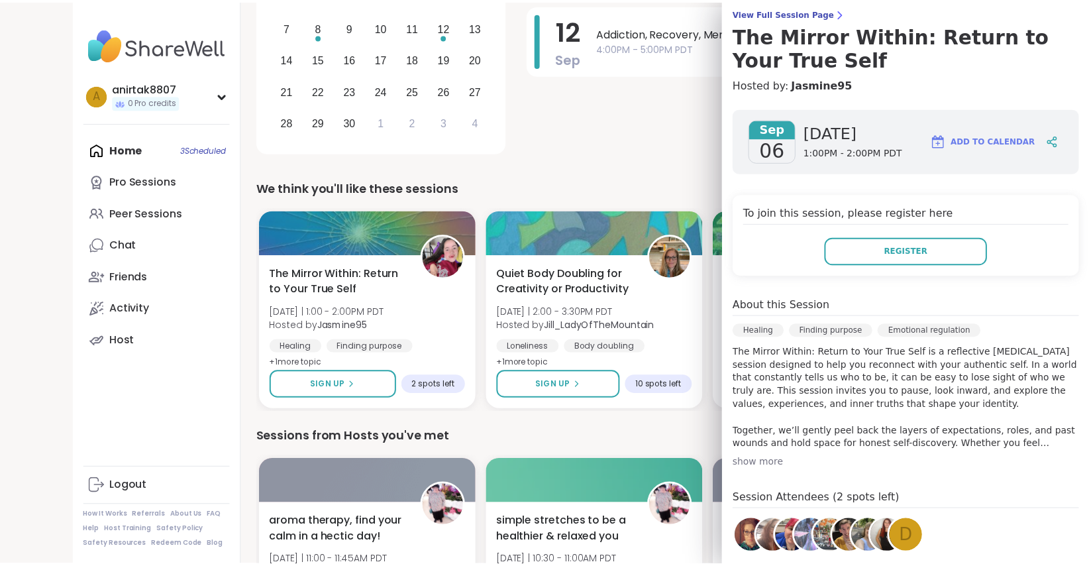
scroll to position [115, 0]
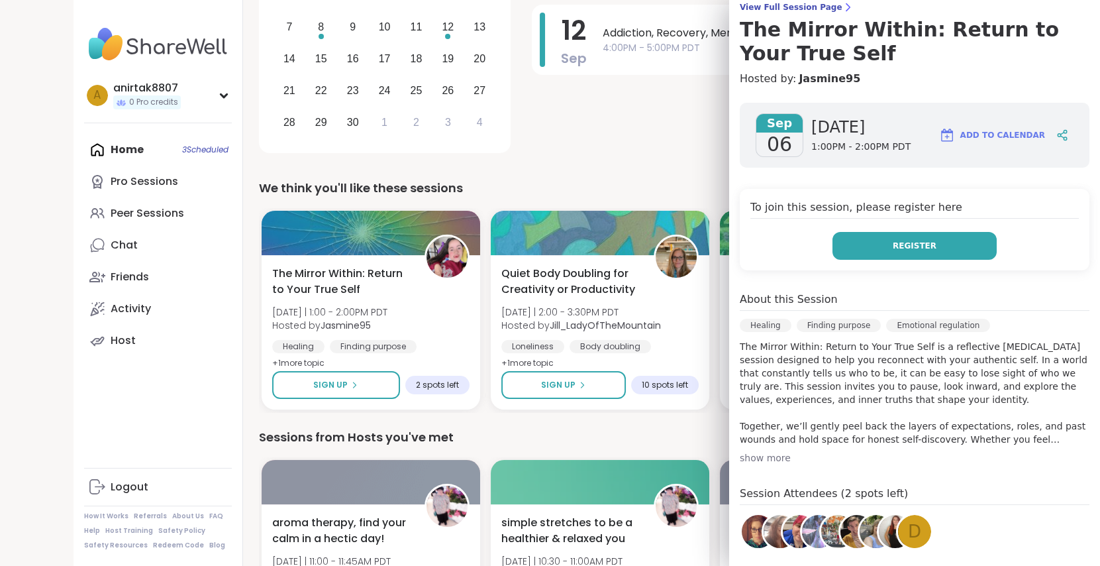
click at [890, 254] on button "Register" at bounding box center [915, 246] width 164 height 28
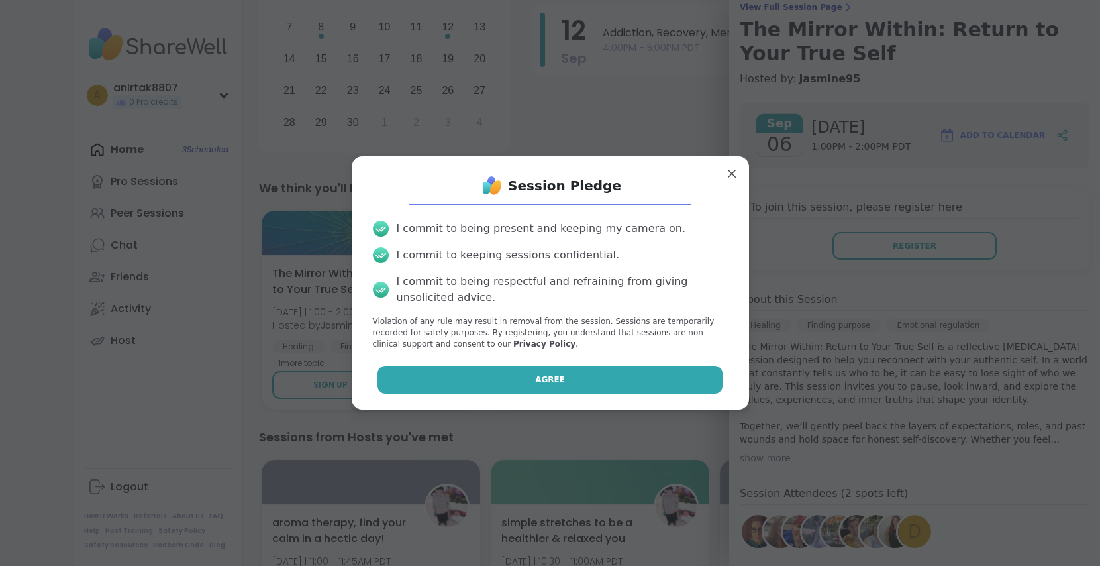
click at [535, 374] on span "Agree" at bounding box center [550, 380] width 30 height 12
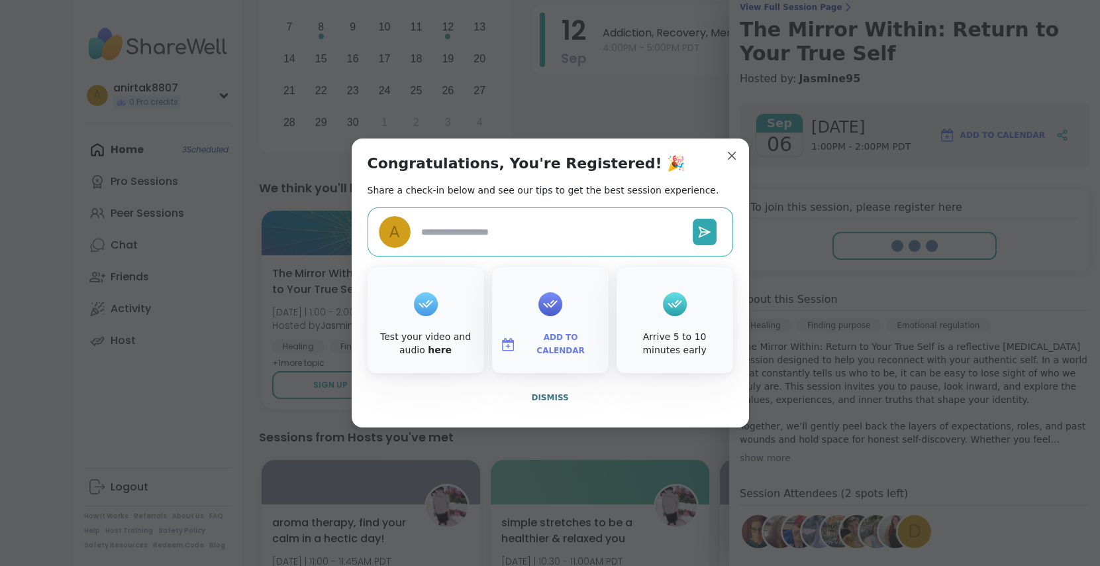
type textarea "*"
click at [545, 399] on span "Dismiss" at bounding box center [549, 397] width 37 height 9
